Goal: Answer question/provide support: Share content

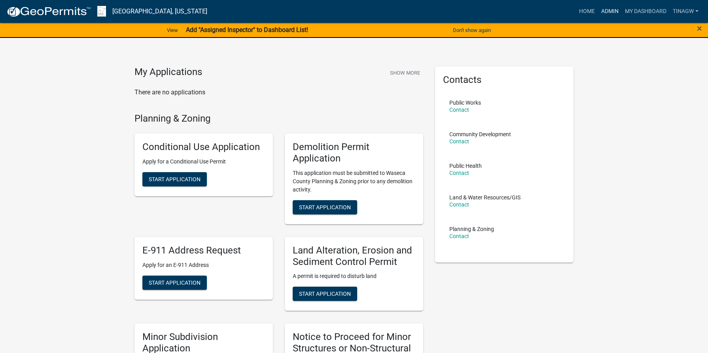
click at [605, 10] on link "Admin" at bounding box center [610, 11] width 24 height 15
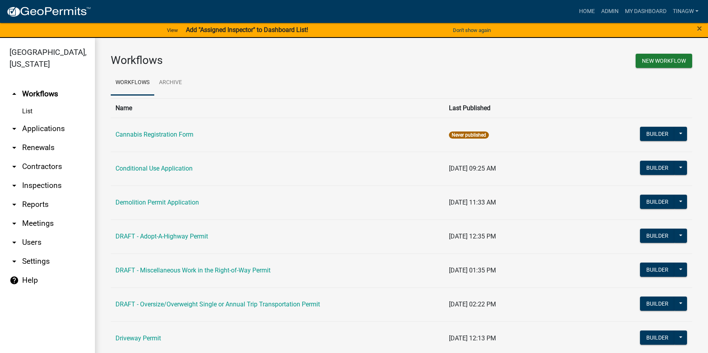
click at [30, 127] on link "arrow_drop_down Applications" at bounding box center [47, 128] width 95 height 19
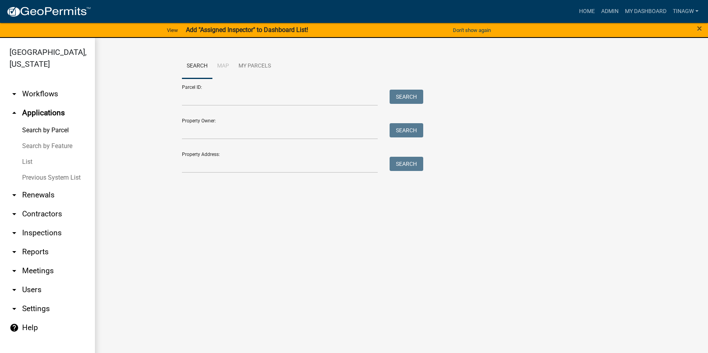
click at [25, 162] on link "List" at bounding box center [47, 162] width 95 height 16
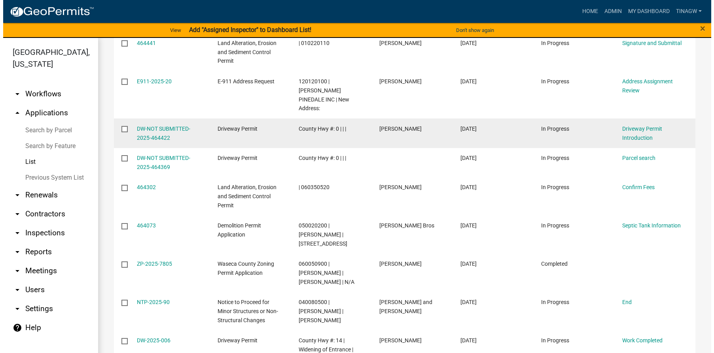
scroll to position [158, 0]
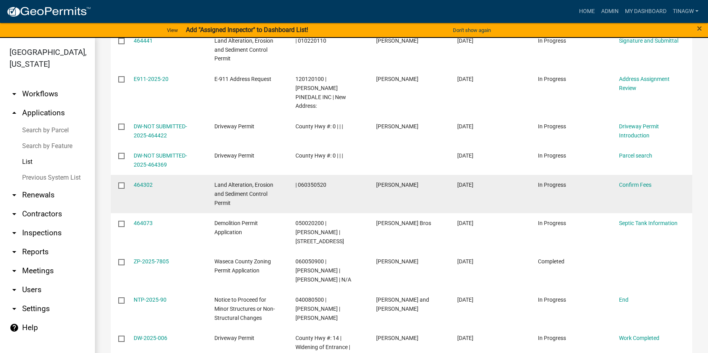
click at [119, 183] on input "checkbox" at bounding box center [120, 185] width 5 height 5
checkbox input "true"
click at [145, 182] on link "464302" at bounding box center [143, 185] width 19 height 6
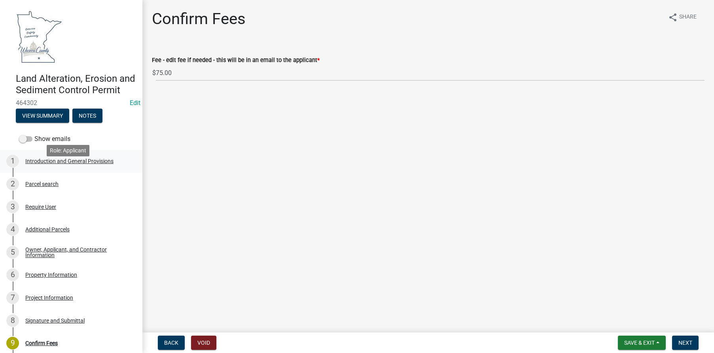
click at [36, 164] on div "Introduction and General Provisions" at bounding box center [69, 162] width 88 height 6
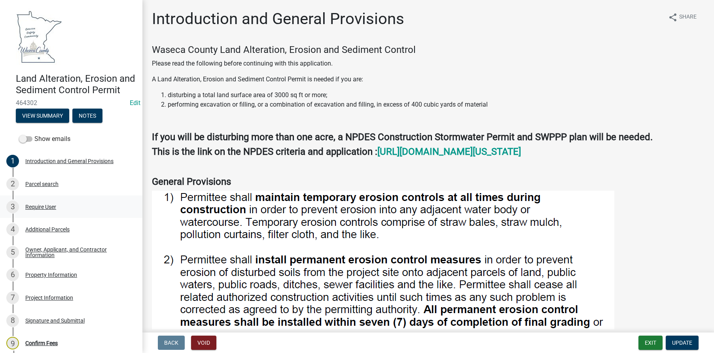
click at [45, 210] on div "Require User" at bounding box center [40, 207] width 31 height 6
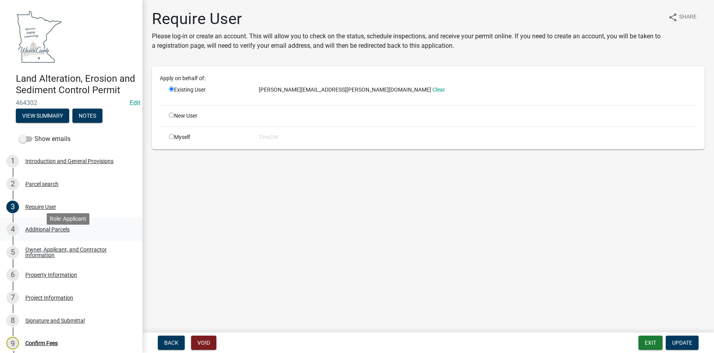
click at [45, 232] on div "Additional Parcels" at bounding box center [47, 230] width 44 height 6
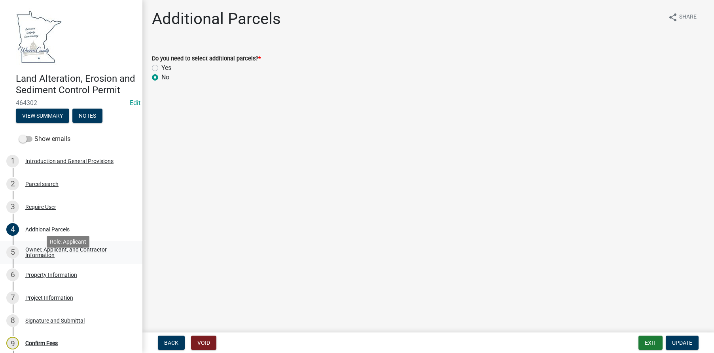
click at [49, 258] on div "Owner, Applicant, and Contractor Information" at bounding box center [77, 252] width 104 height 11
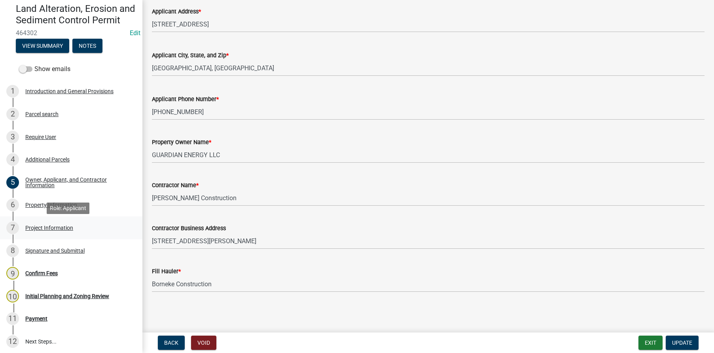
scroll to position [79, 0]
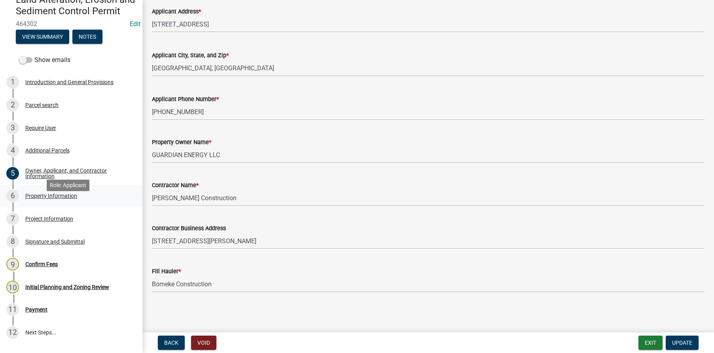
click at [47, 199] on div "Property Information" at bounding box center [51, 196] width 52 height 6
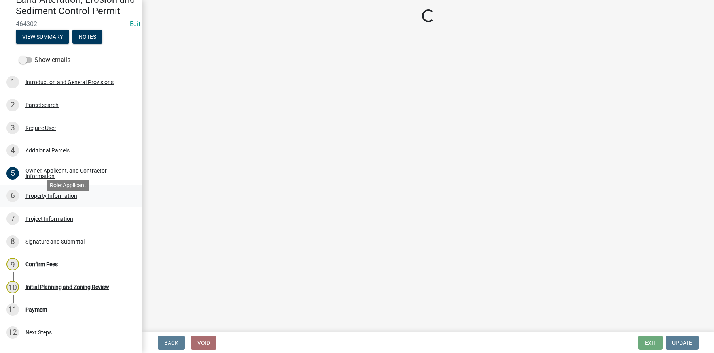
scroll to position [0, 0]
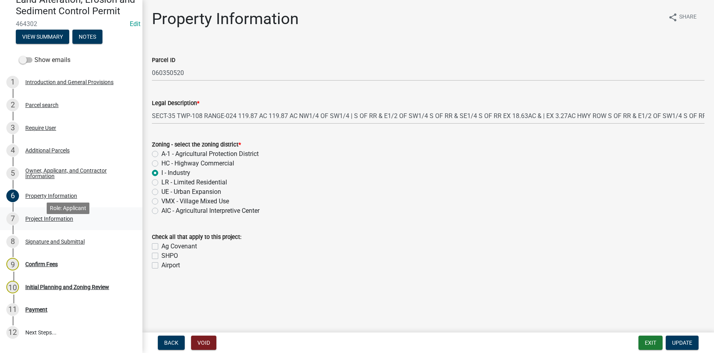
click at [51, 222] on div "Project Information" at bounding box center [49, 219] width 48 height 6
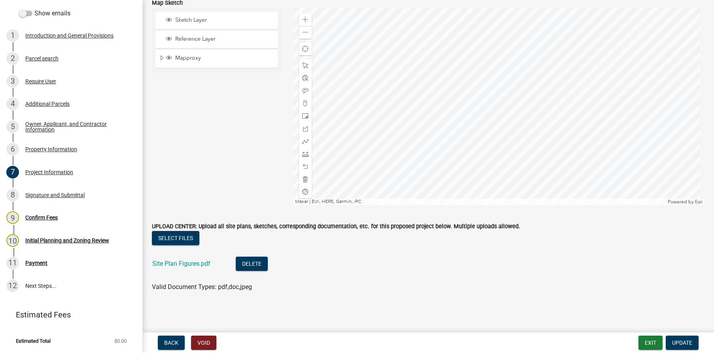
scroll to position [1997, 0]
click at [183, 263] on link "Site Plan Figures.pdf" at bounding box center [181, 264] width 58 height 8
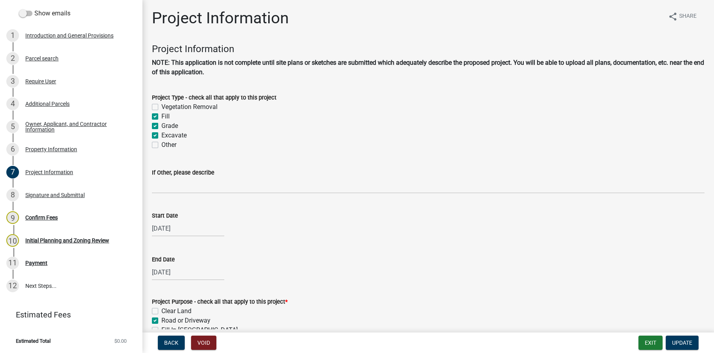
scroll to position [0, 0]
click at [679, 15] on span "Share" at bounding box center [687, 17] width 17 height 9
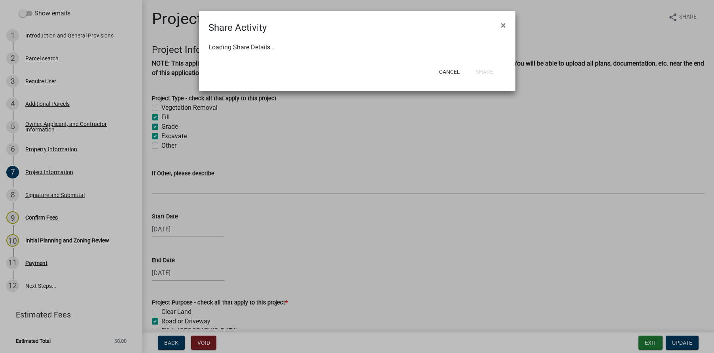
select select "1"
select select "0"
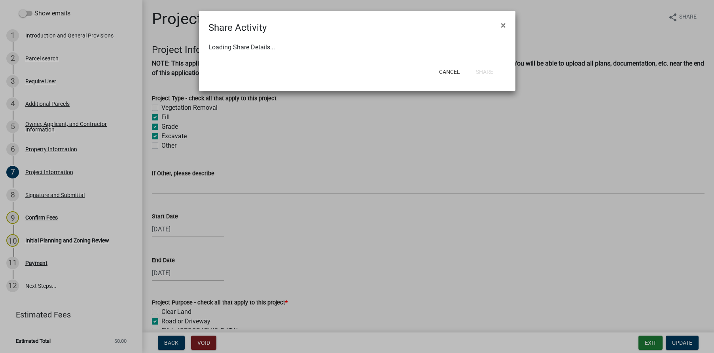
select select "0"
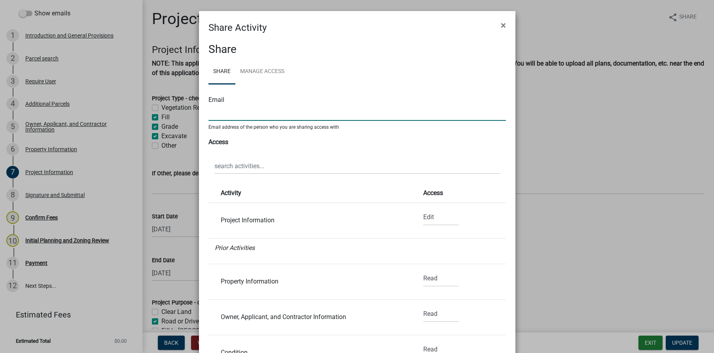
click at [217, 113] on input "text" at bounding box center [356, 113] width 297 height 16
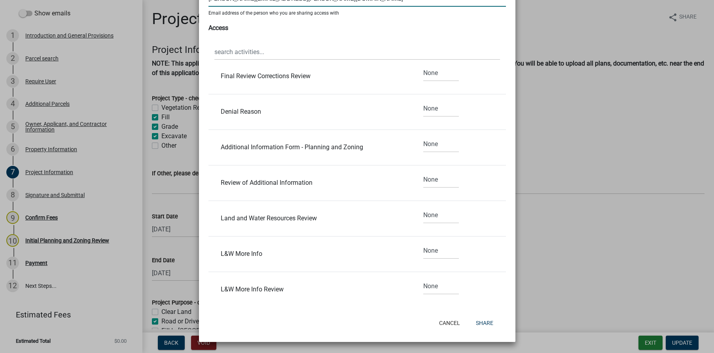
scroll to position [694, 0]
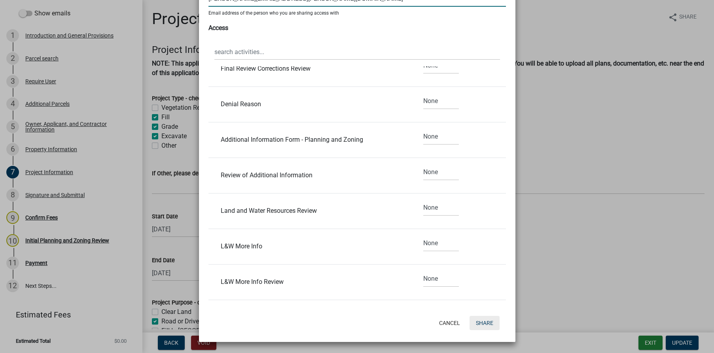
type input "[PERSON_NAME][EMAIL_ADDRESS][PERSON_NAME][DOMAIN_NAME]"
click at [485, 322] on button "Share" at bounding box center [484, 323] width 30 height 14
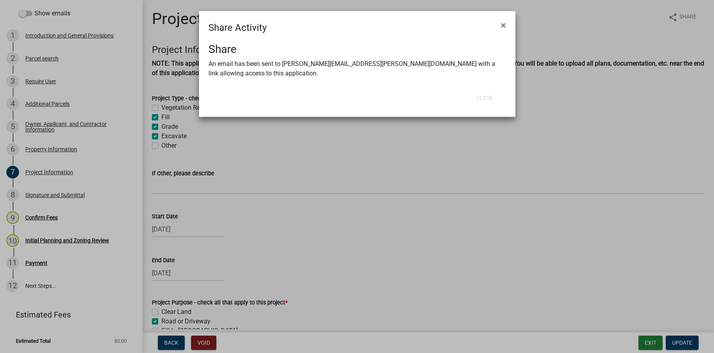
click at [328, 99] on div "Close" at bounding box center [408, 98] width 195 height 21
click at [290, 36] on div "Share An email has been sent to [PERSON_NAME][EMAIL_ADDRESS][PERSON_NAME][DOMAI…" at bounding box center [357, 61] width 316 height 53
click at [425, 50] on h3 "Share" at bounding box center [356, 49] width 297 height 13
